Goal: Transaction & Acquisition: Obtain resource

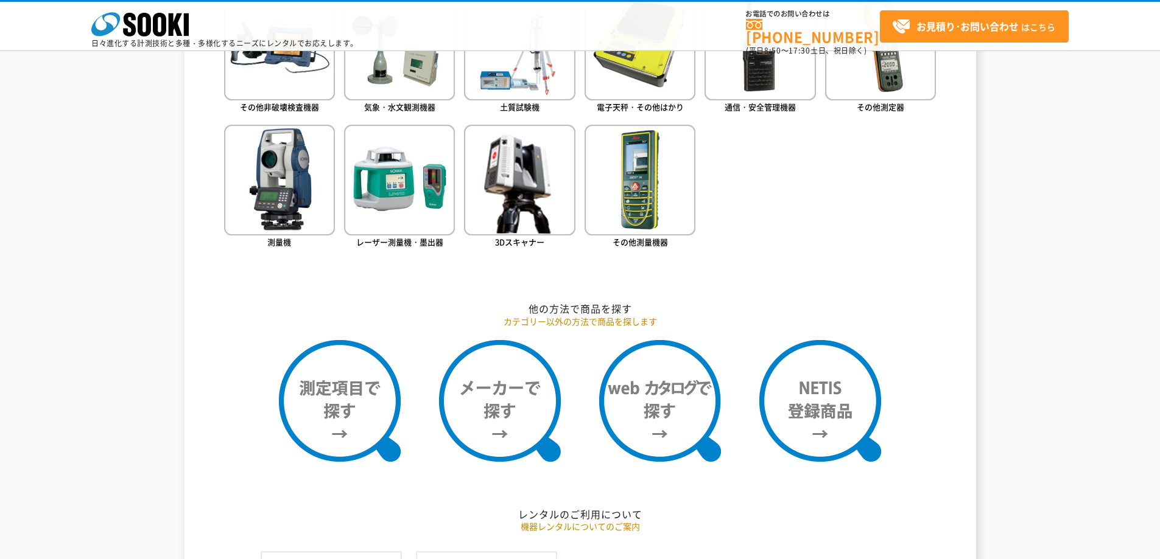
scroll to position [791, 0]
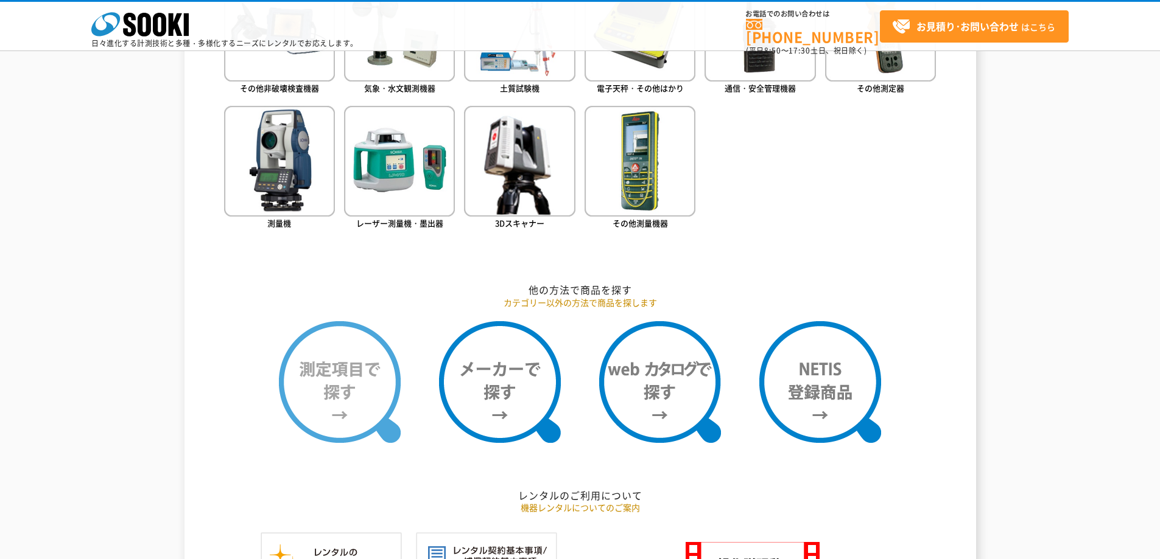
click at [340, 387] on img at bounding box center [340, 382] width 122 height 122
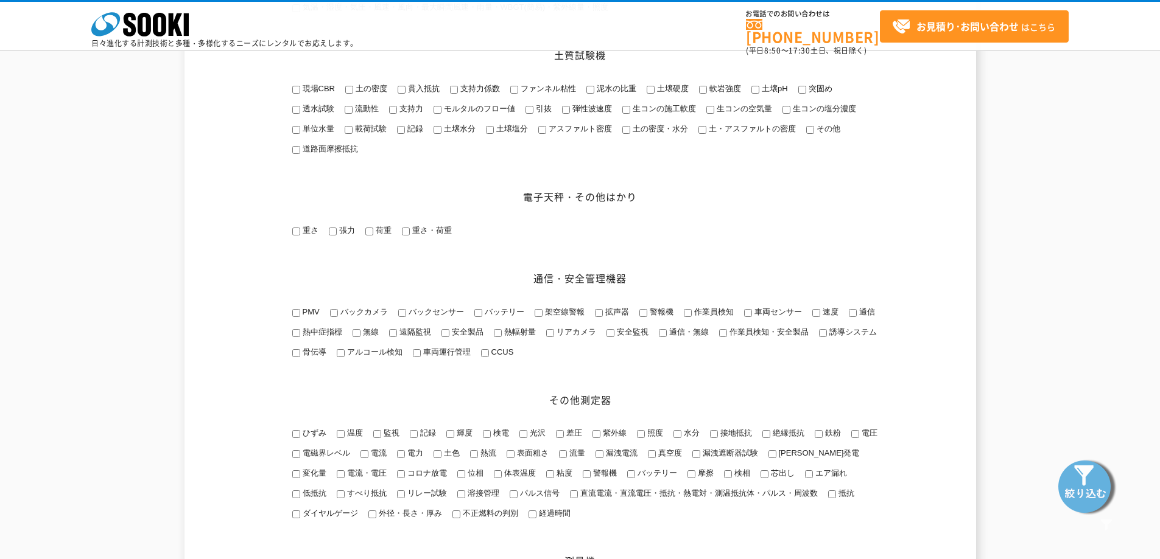
scroll to position [1217, 0]
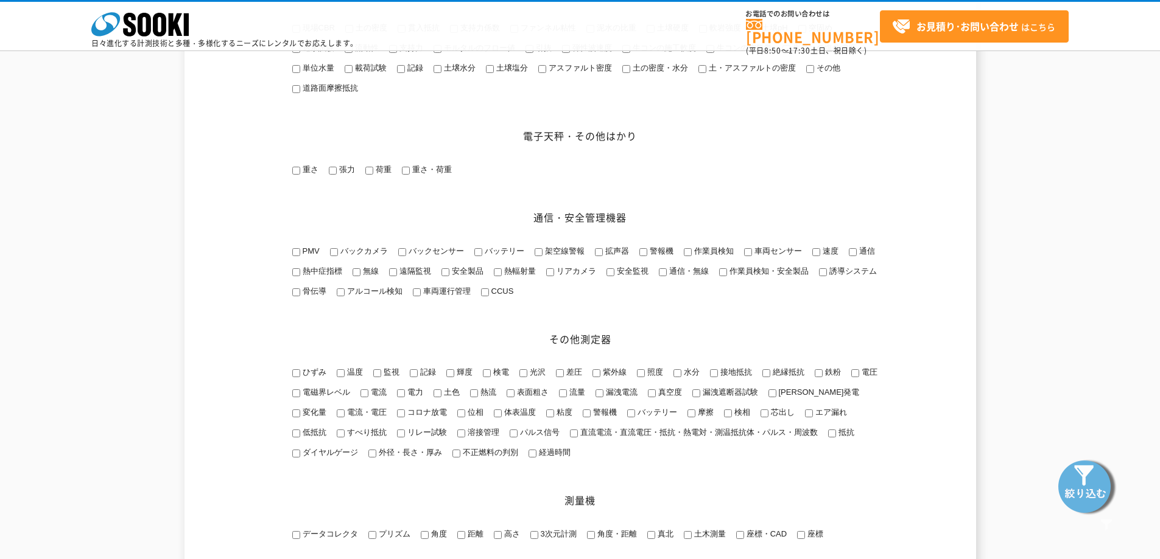
click at [374, 458] on input "外径・長さ・厚み" at bounding box center [372, 454] width 8 height 8
checkbox input "true"
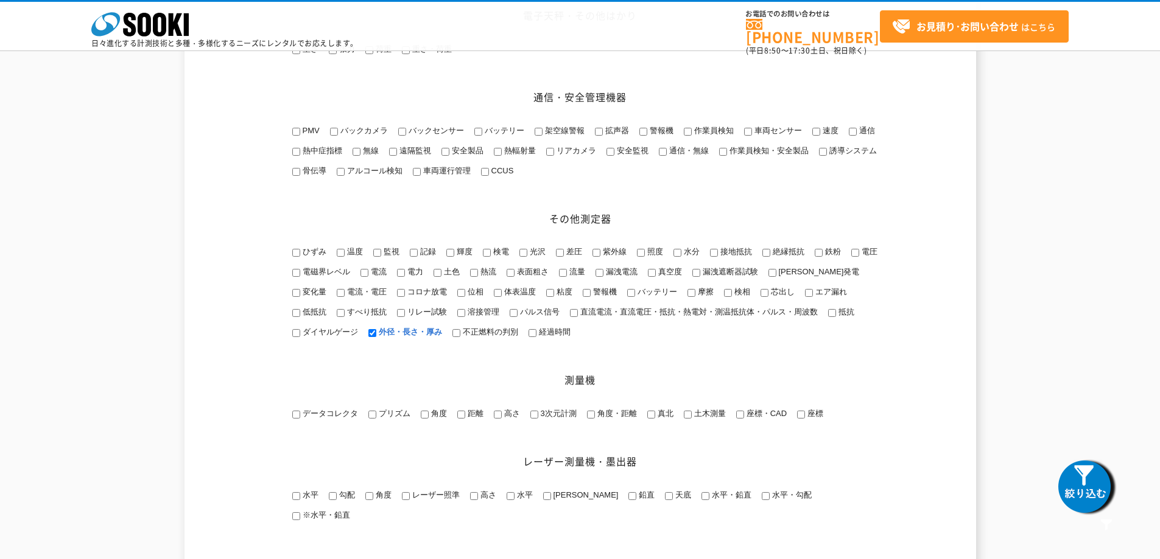
scroll to position [1339, 0]
click at [1104, 490] on img at bounding box center [1086, 486] width 61 height 61
click at [300, 296] on input "変化量" at bounding box center [296, 292] width 8 height 8
checkbox input "true"
click at [373, 336] on input "外径・長さ・厚み" at bounding box center [372, 332] width 8 height 8
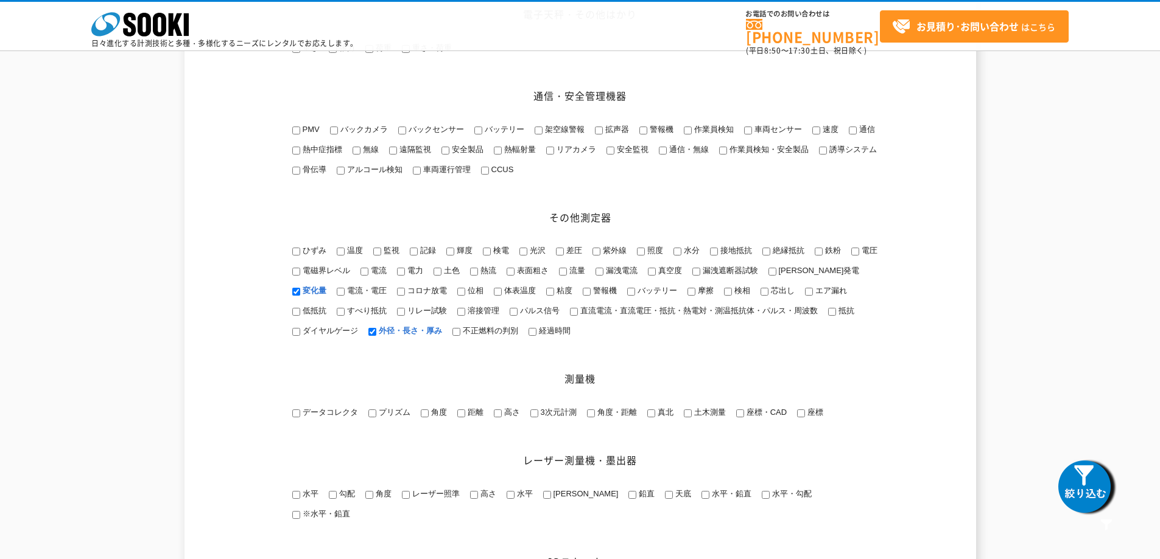
checkbox input "false"
click at [294, 256] on input "ひずみ" at bounding box center [296, 252] width 8 height 8
checkbox input "true"
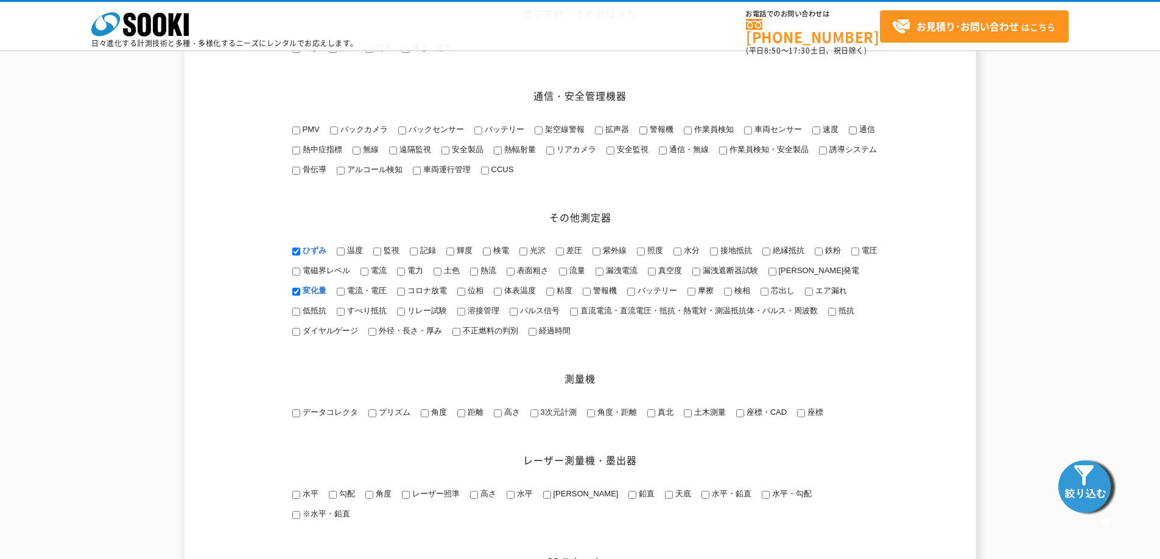
click at [1097, 492] on img at bounding box center [1086, 486] width 61 height 61
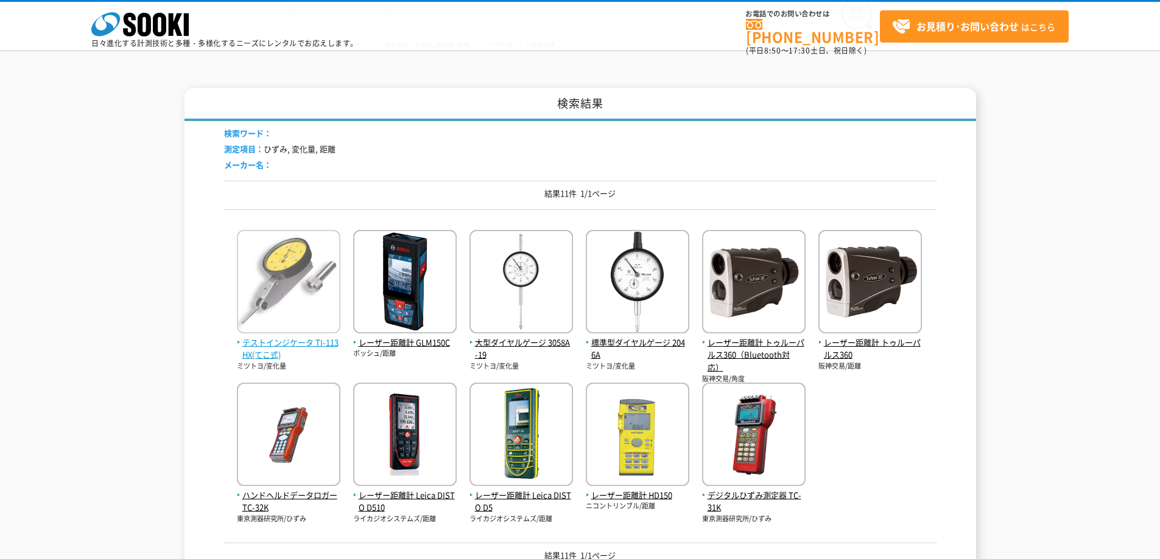
scroll to position [122, 0]
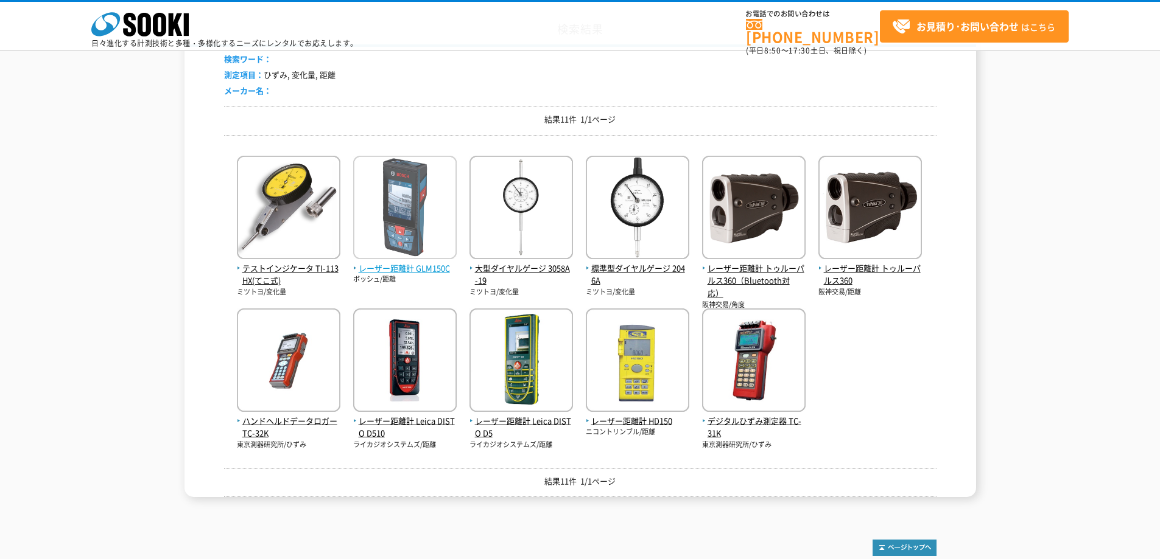
click at [388, 255] on img at bounding box center [404, 209] width 103 height 107
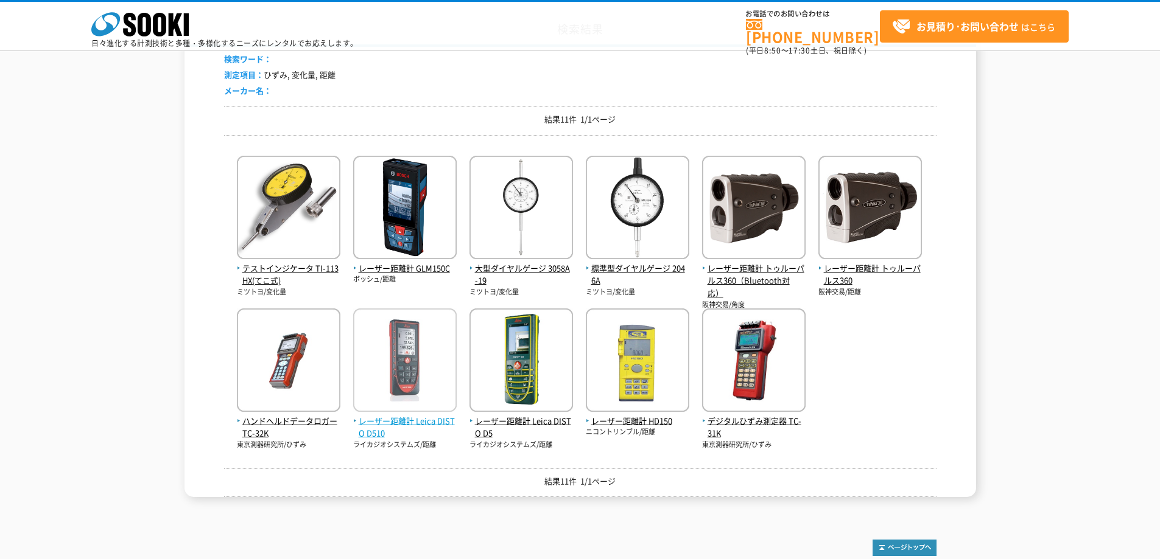
click at [394, 424] on span "レーザー距離計 Leica DISTO D510" at bounding box center [404, 428] width 103 height 26
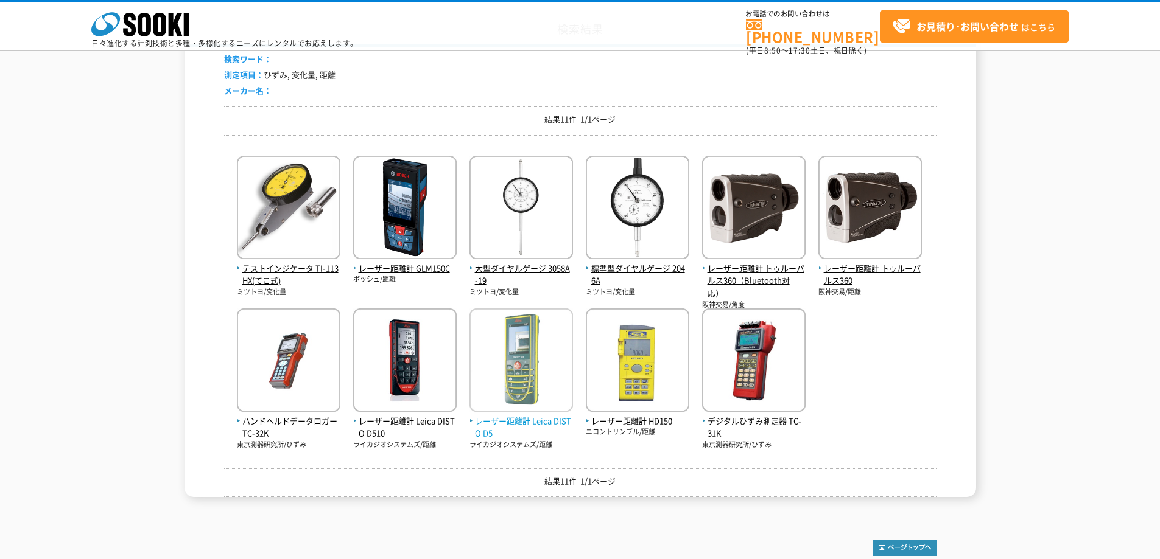
click at [537, 426] on span "レーザー距離計 Leica DISTO D5" at bounding box center [520, 428] width 103 height 26
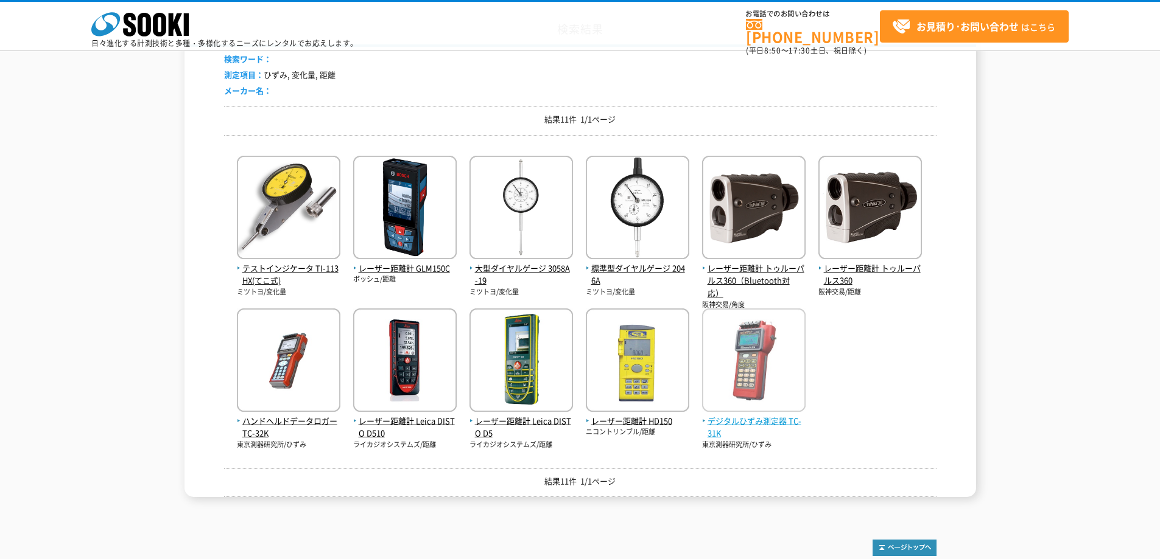
click at [743, 415] on img at bounding box center [753, 362] width 103 height 107
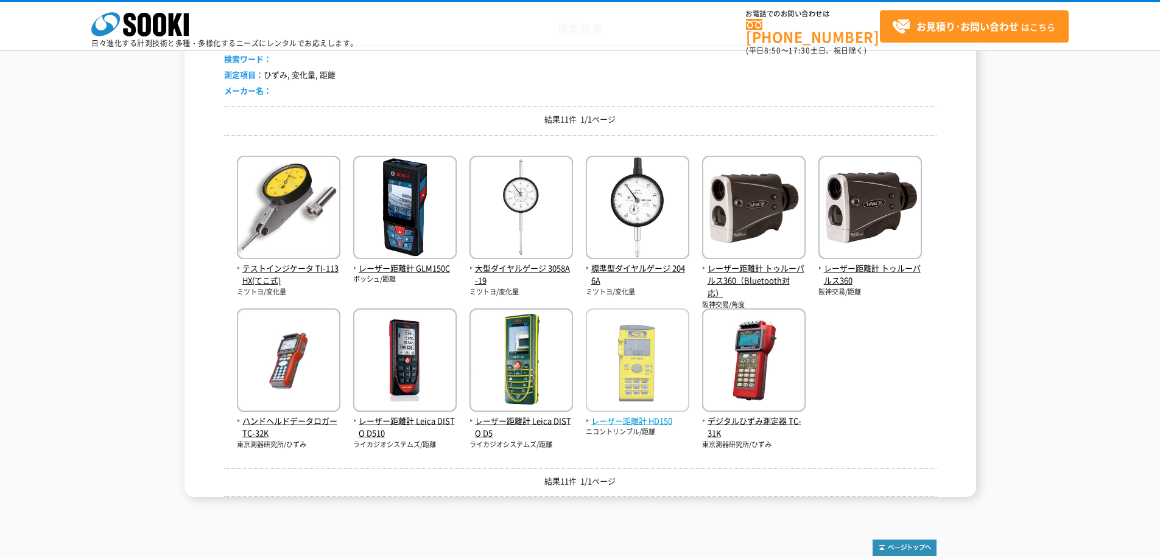
click at [633, 422] on span "レーザー距離計 HD150" at bounding box center [637, 421] width 103 height 13
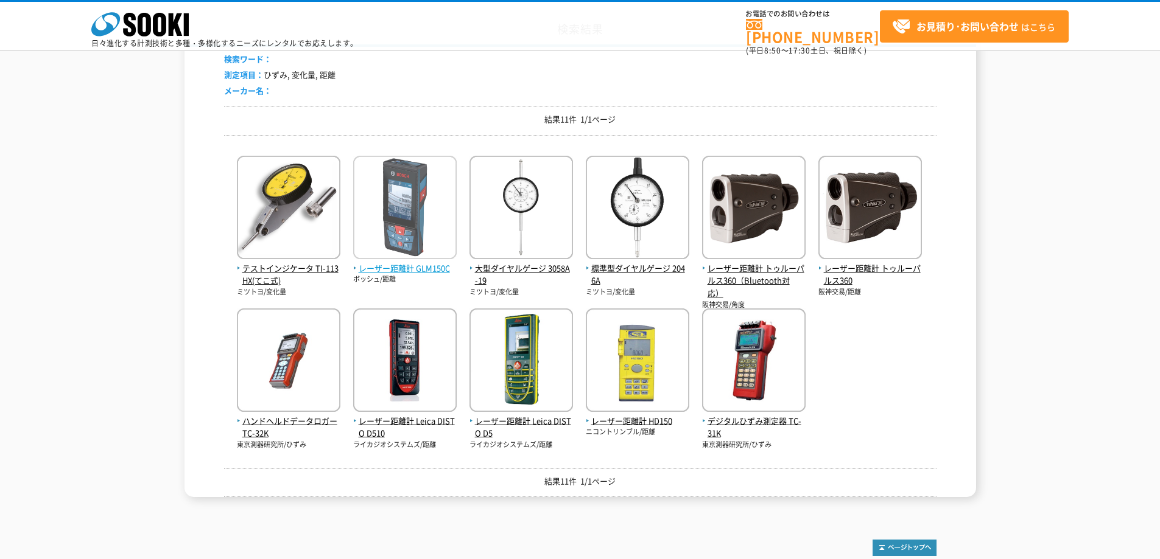
click at [402, 262] on span "レーザー距離計 GLM150C" at bounding box center [404, 268] width 103 height 13
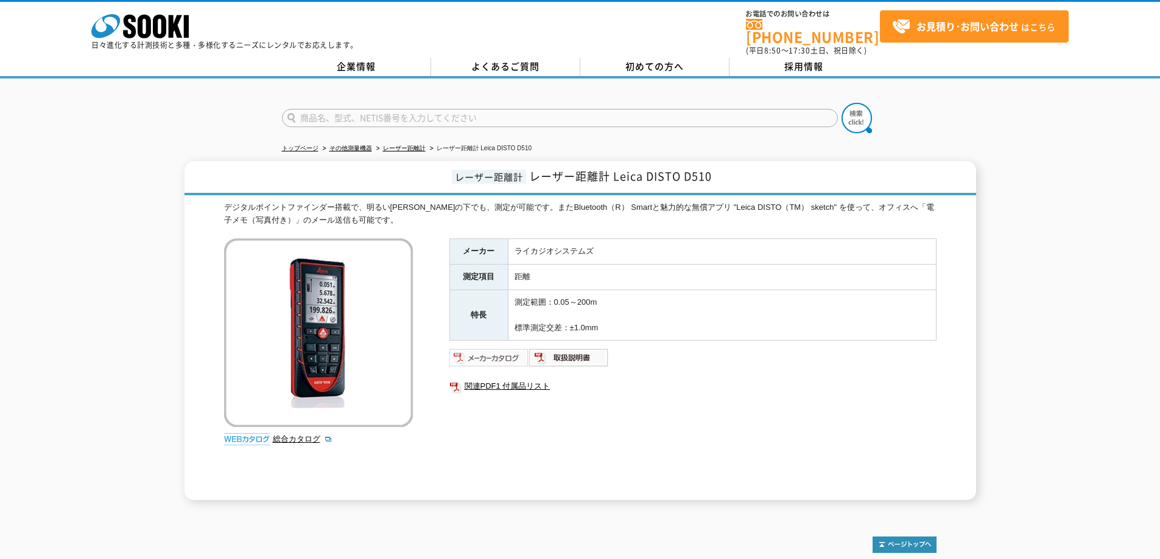
click at [500, 352] on img at bounding box center [489, 357] width 80 height 19
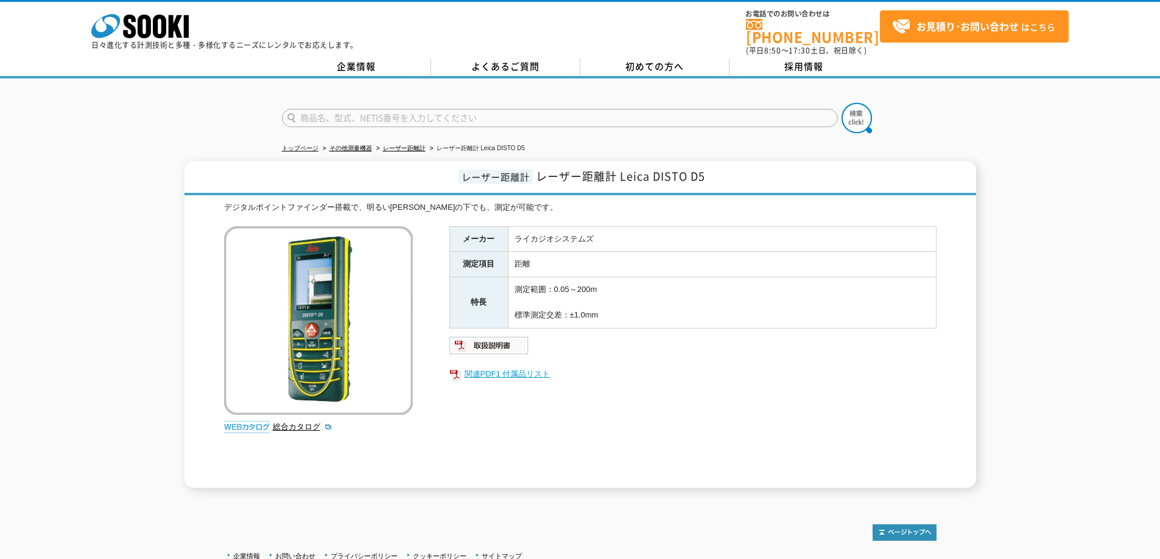
click at [500, 368] on link "関連PDF1 付属品リスト" at bounding box center [692, 374] width 487 height 16
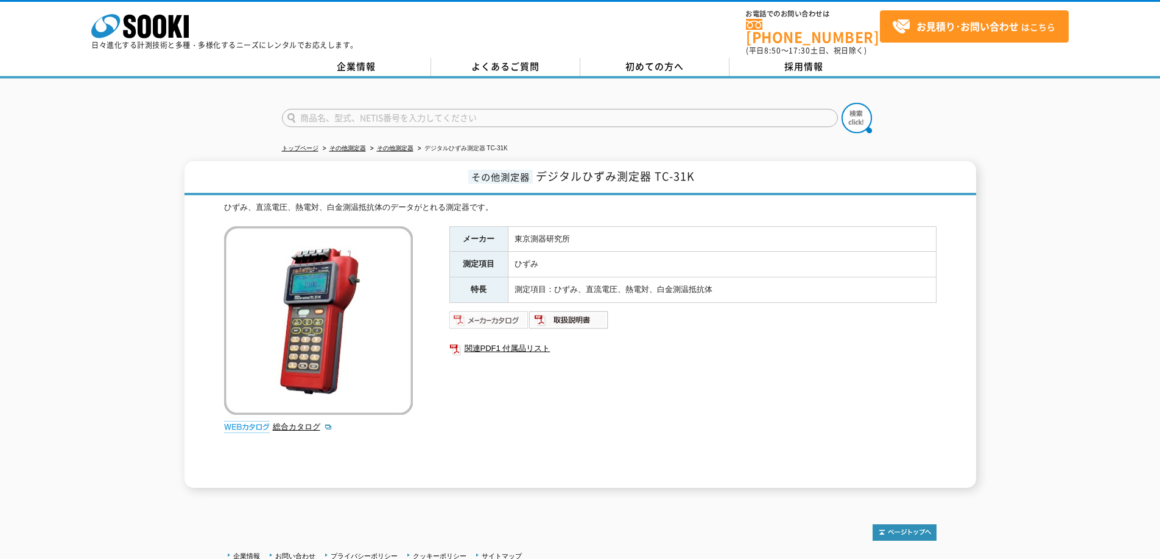
click at [491, 310] on img at bounding box center [489, 319] width 80 height 19
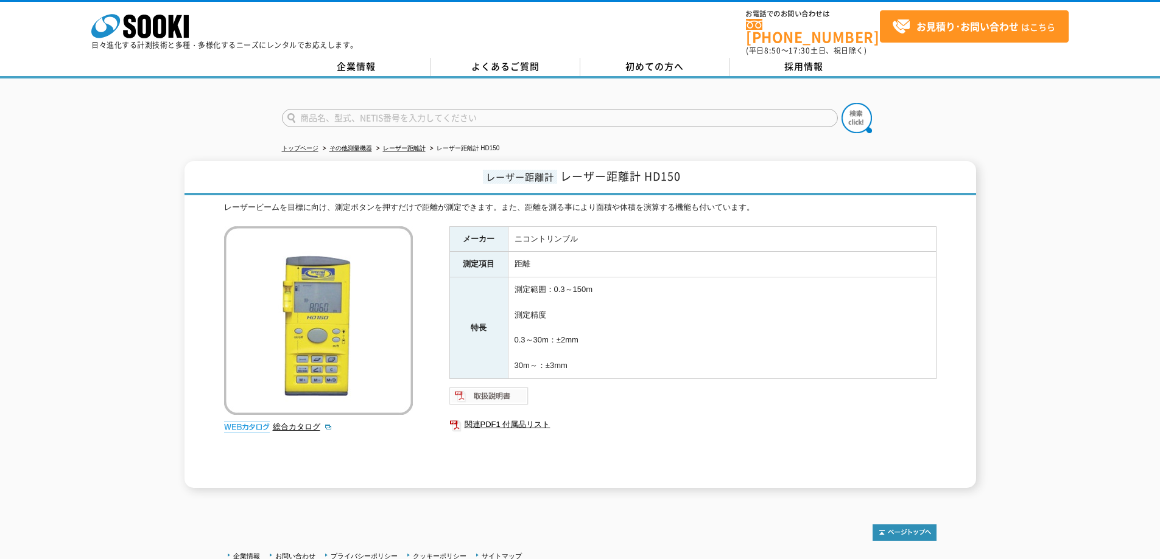
click at [481, 387] on img at bounding box center [489, 396] width 80 height 19
click at [497, 417] on link "関連PDF1 付属品リスト" at bounding box center [692, 425] width 487 height 16
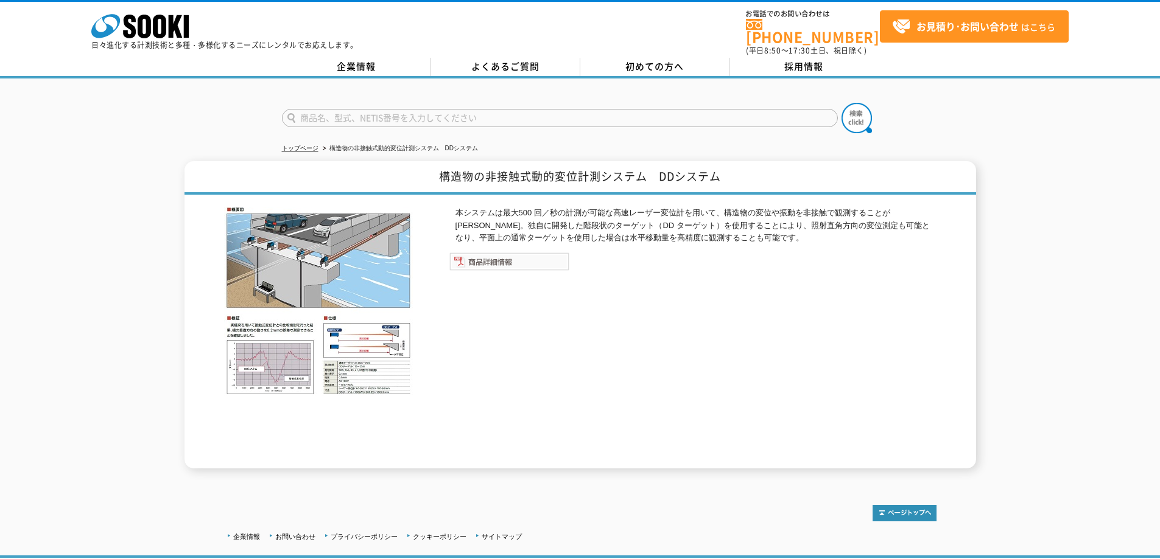
click at [508, 255] on img at bounding box center [509, 262] width 120 height 18
click at [341, 348] on img at bounding box center [318, 301] width 189 height 189
click at [267, 362] on img at bounding box center [318, 301] width 189 height 189
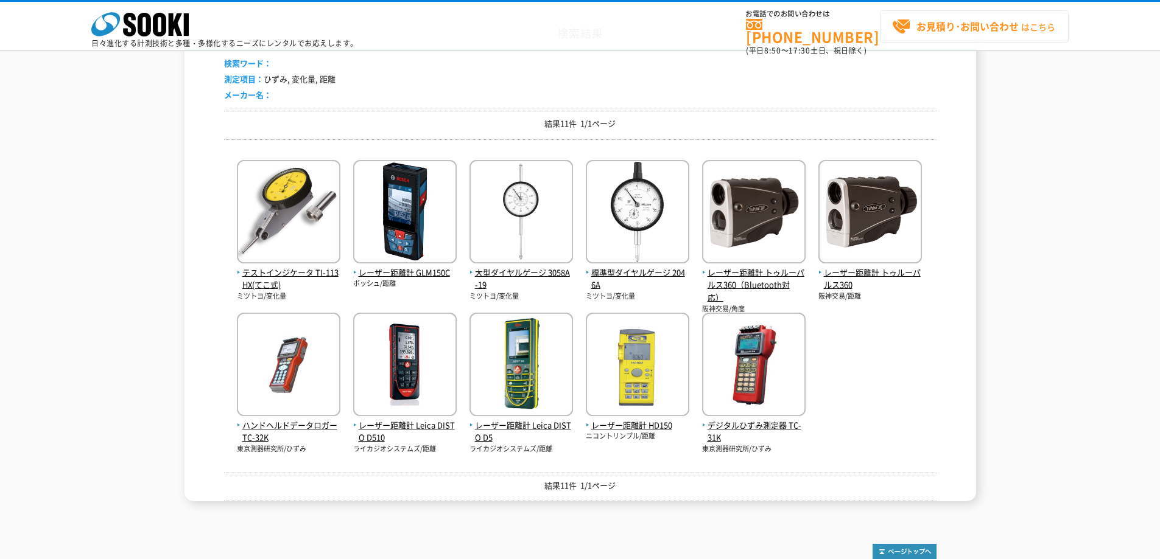
click at [910, 24] on span "お見積り･お問い合わせ はこちら" at bounding box center [973, 27] width 163 height 18
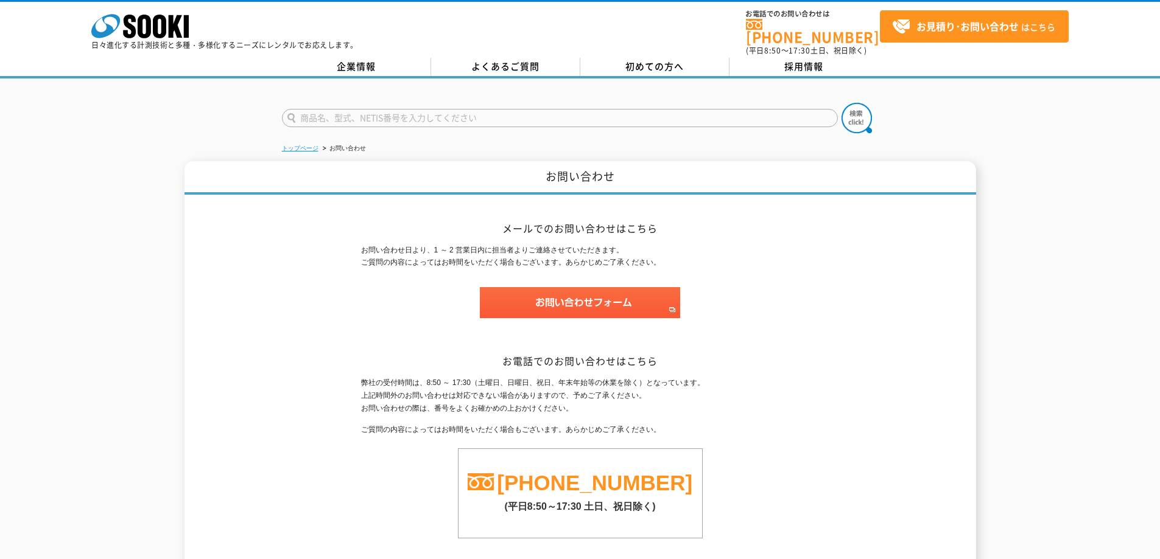
click at [306, 145] on link "トップページ" at bounding box center [300, 148] width 37 height 7
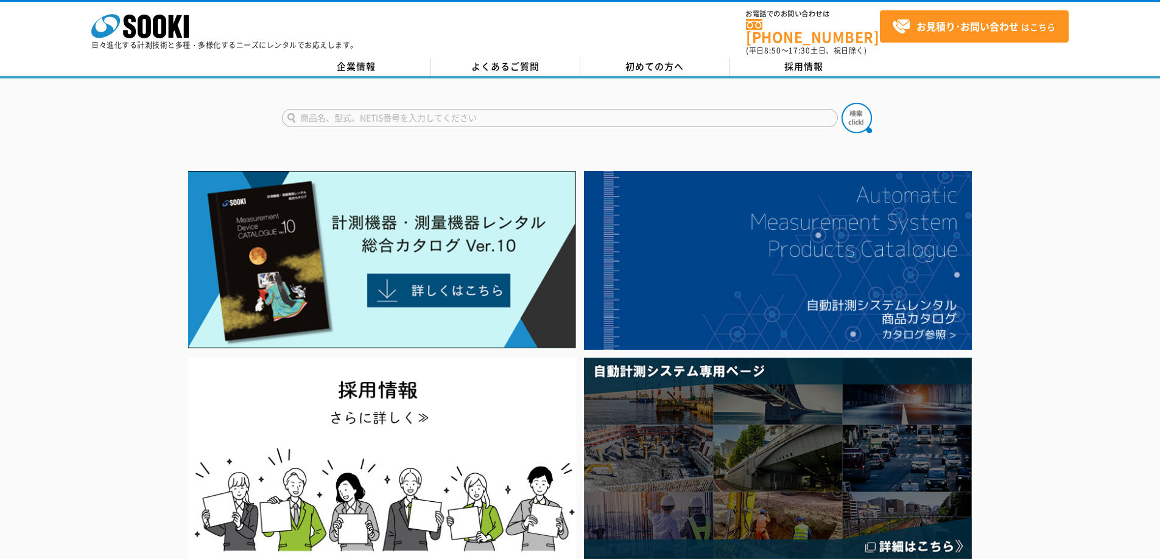
click at [475, 46] on div "株式会社 ソーキ spMenu 日々進化する計測技術と多種・多様化するニーズにレンタルでお応えします。 お電話でのお問い合わせは 0120-856-990 (…" at bounding box center [580, 29] width 1160 height 55
click at [484, 58] on link "よくあるご質問" at bounding box center [505, 67] width 149 height 18
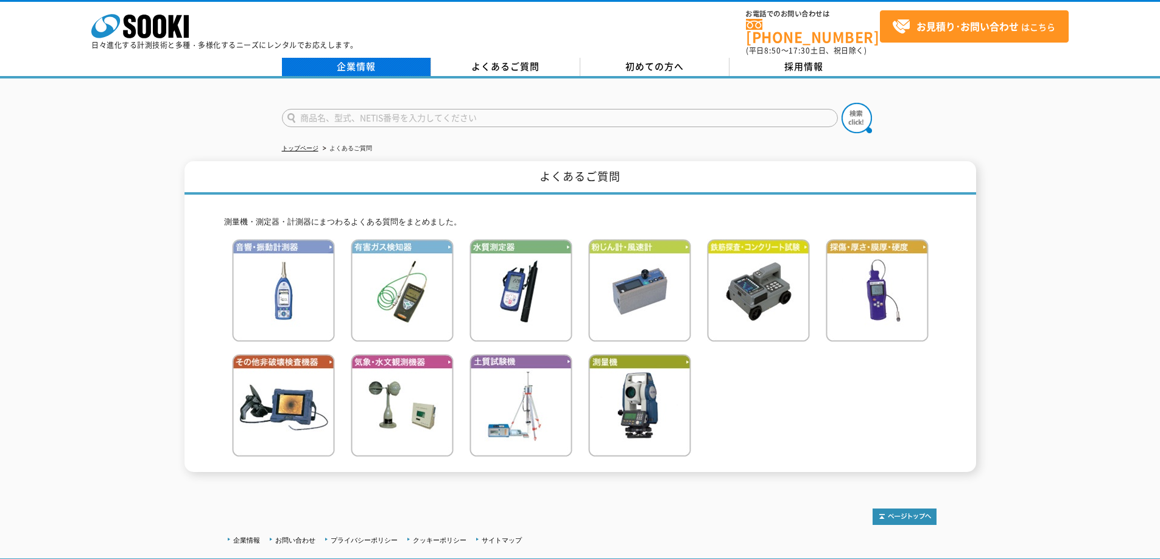
click at [360, 63] on link "企業情報" at bounding box center [356, 67] width 149 height 18
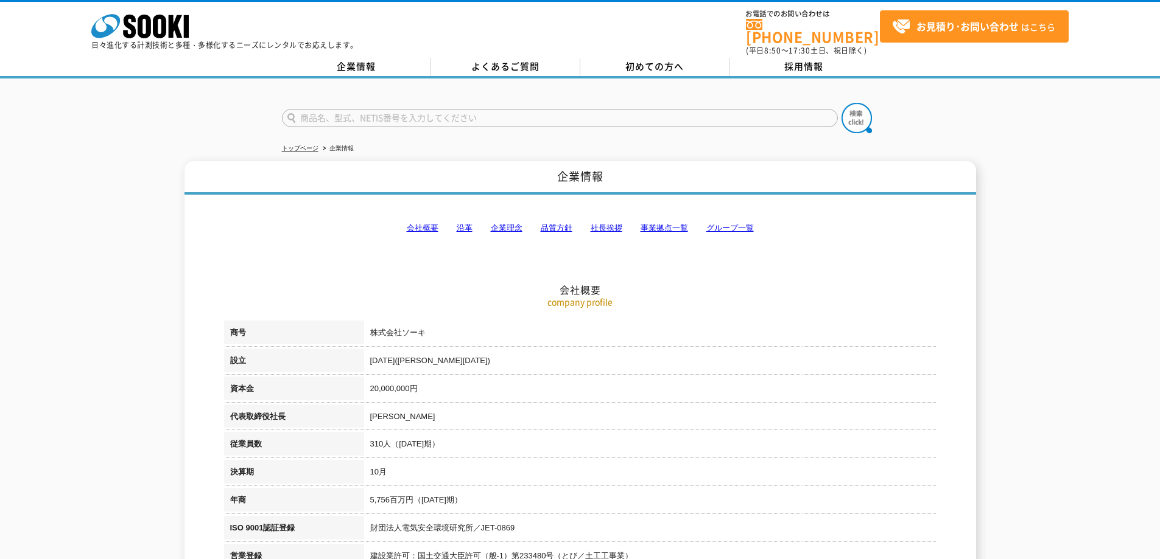
click at [601, 223] on link "社長挨拶" at bounding box center [606, 227] width 32 height 9
click at [709, 223] on link "グループ一覧" at bounding box center [729, 227] width 47 height 9
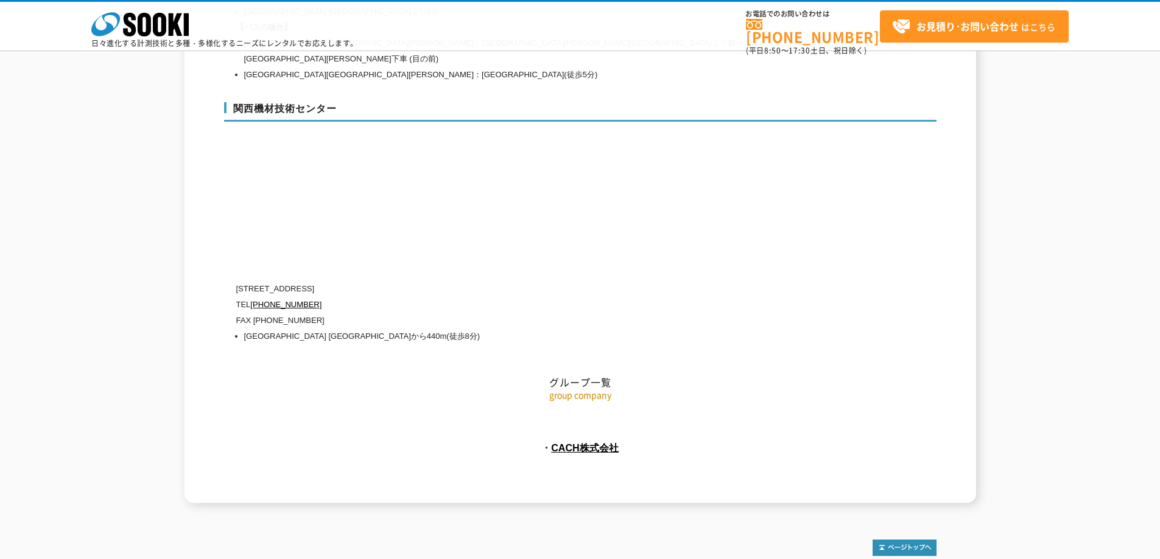
scroll to position [5465, 0]
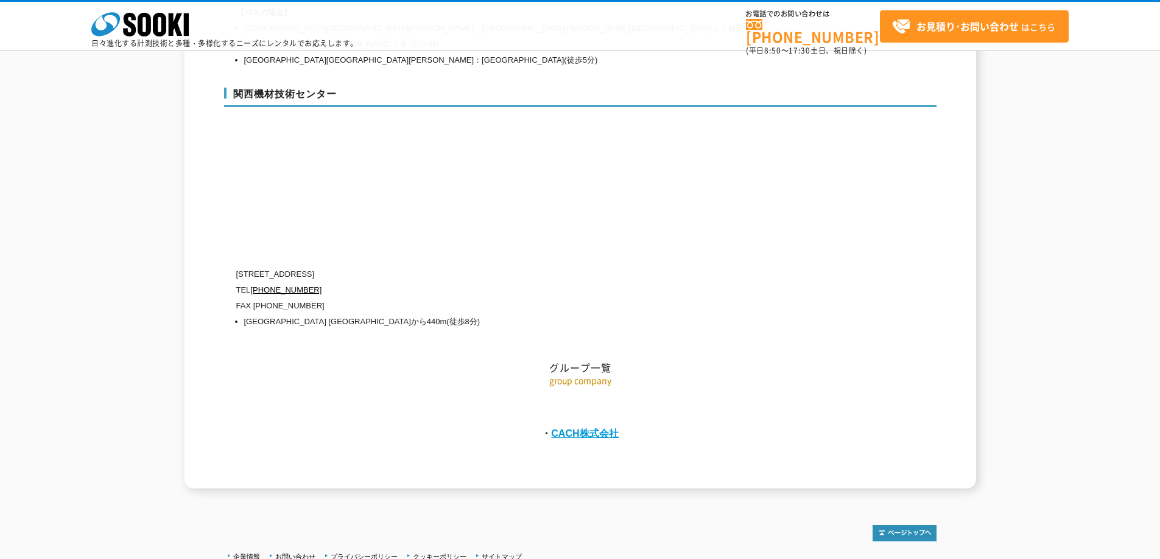
click at [581, 428] on link "CACH株式会社" at bounding box center [585, 433] width 68 height 11
